Goal: Find specific page/section: Find specific page/section

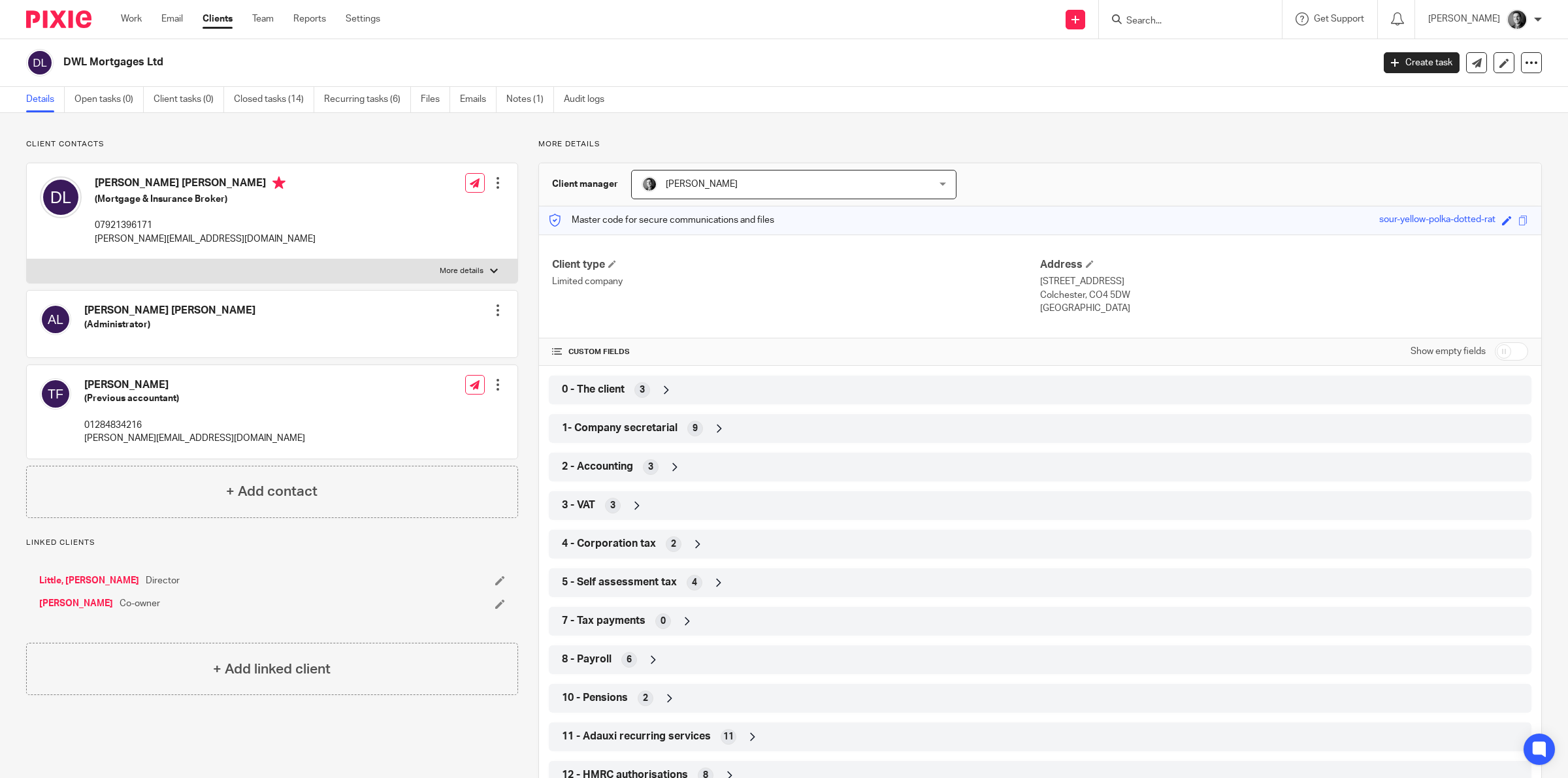
click at [1142, 18] on input "Search" at bounding box center [1183, 21] width 117 height 12
type input "hans"
click at [1189, 44] on link at bounding box center [1233, 56] width 221 height 30
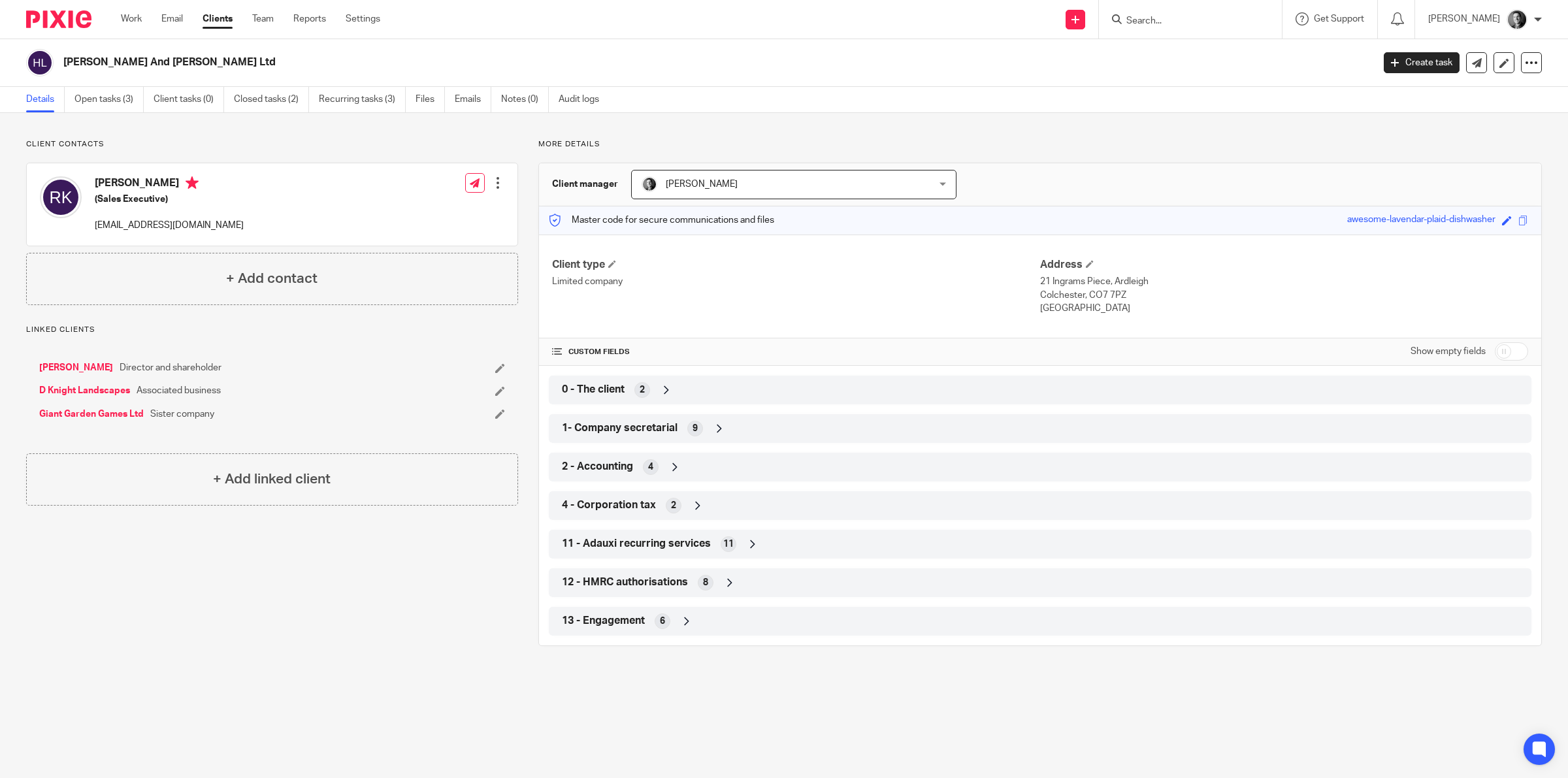
click at [692, 442] on div "1- Company secretarial 9" at bounding box center [1040, 428] width 983 height 29
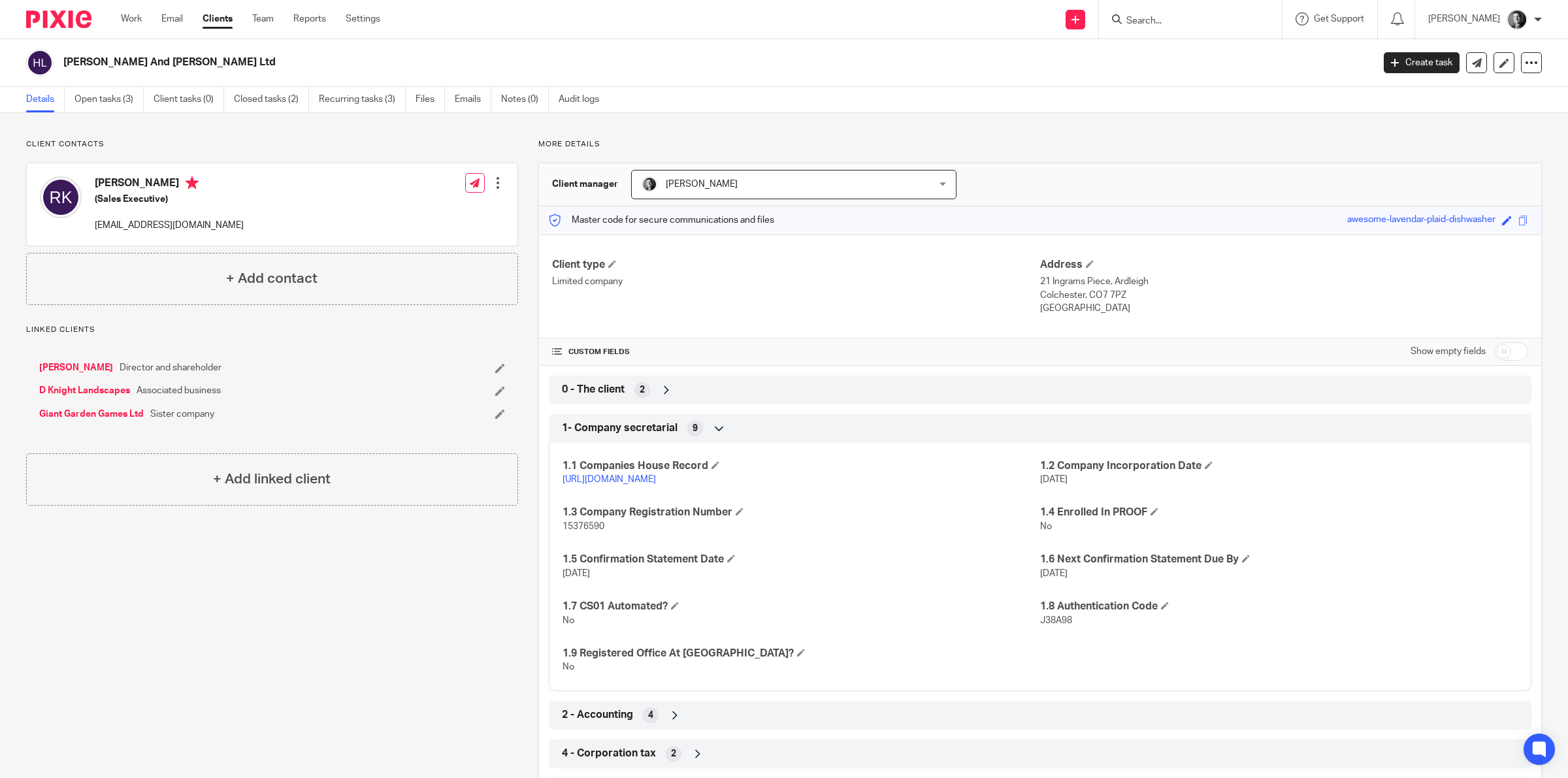
click at [656, 480] on link "https://find-and-update.company-information.service.gov.uk/company/15376590" at bounding box center [609, 479] width 93 height 9
click at [115, 108] on link "Open tasks (3)" at bounding box center [109, 99] width 70 height 25
